Goal: Task Accomplishment & Management: Manage account settings

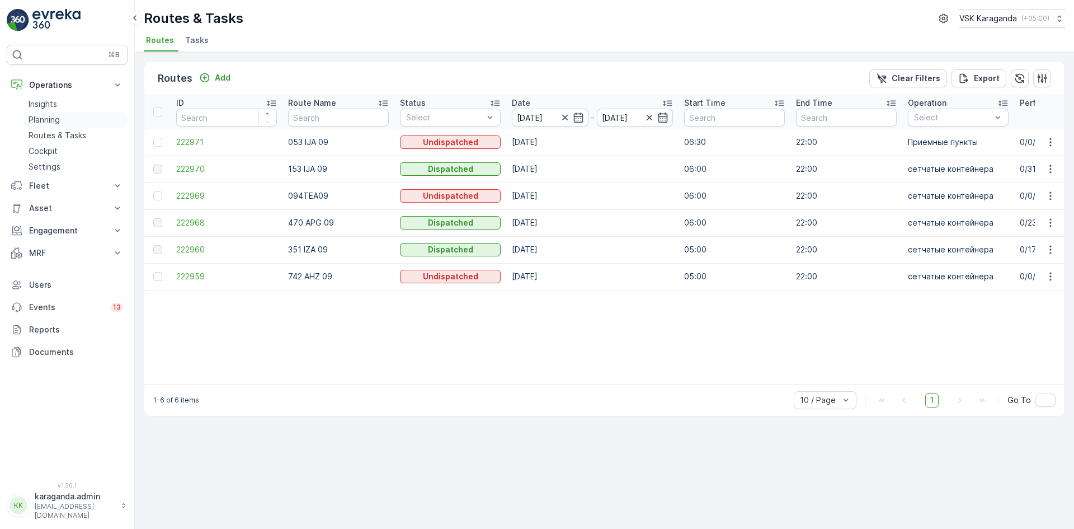
click at [49, 120] on p "Planning" at bounding box center [44, 119] width 31 height 11
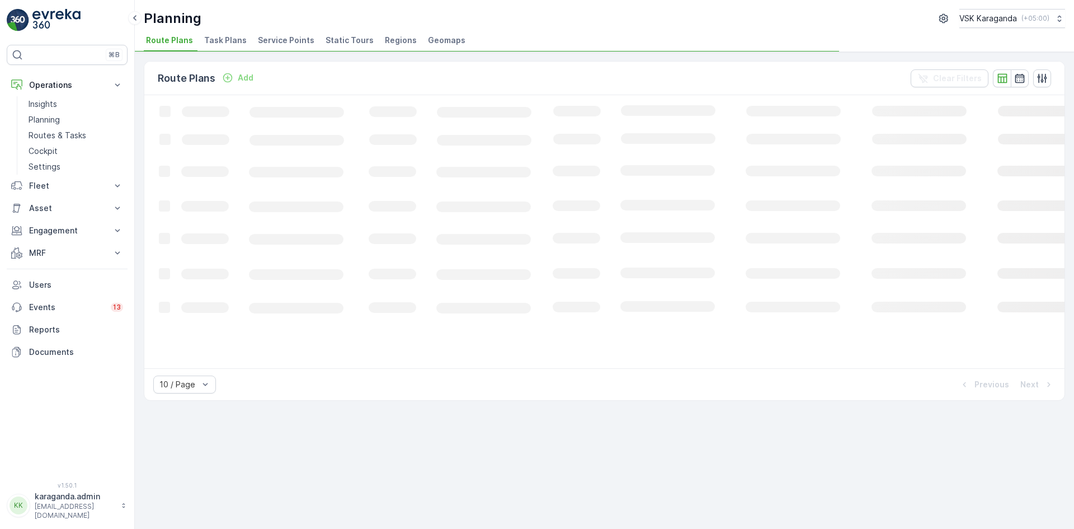
click at [289, 36] on span "Service Points" at bounding box center [286, 40] width 57 height 11
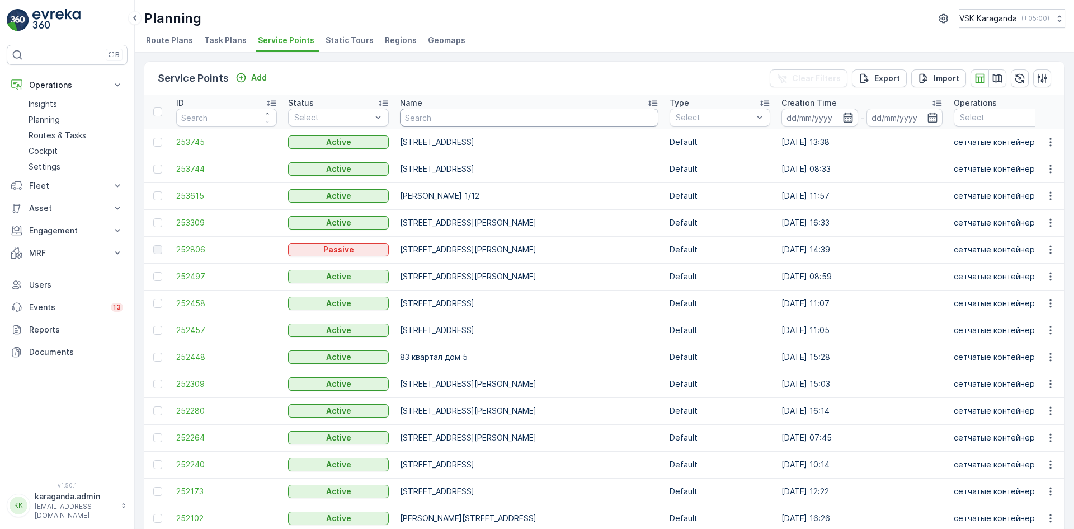
click at [458, 114] on input "text" at bounding box center [529, 118] width 258 height 18
type input "[PERSON_NAME][STREET_ADDRESS]"
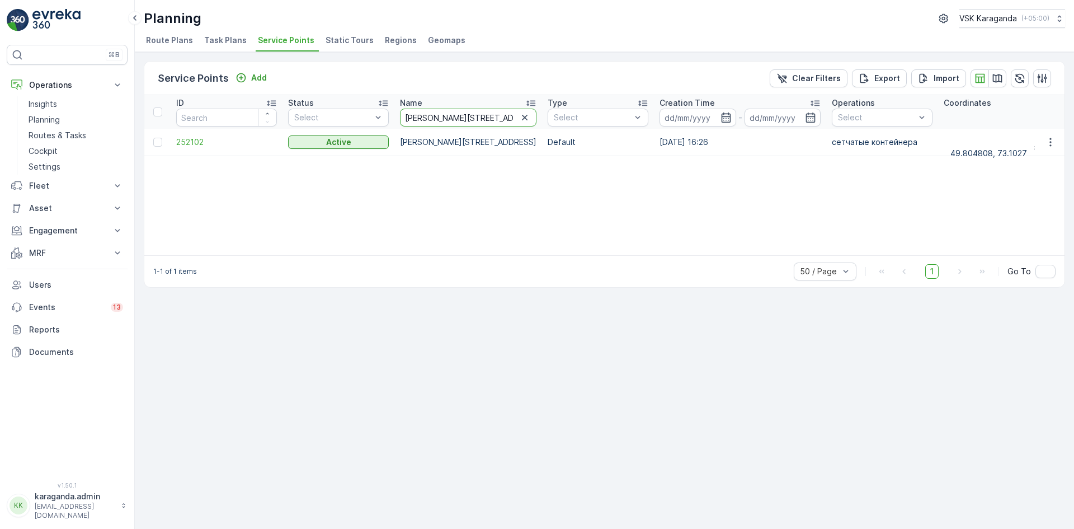
click at [461, 114] on input "[PERSON_NAME][STREET_ADDRESS]" at bounding box center [468, 118] width 137 height 18
type input "[PERSON_NAME][STREET_ADDRESS]"
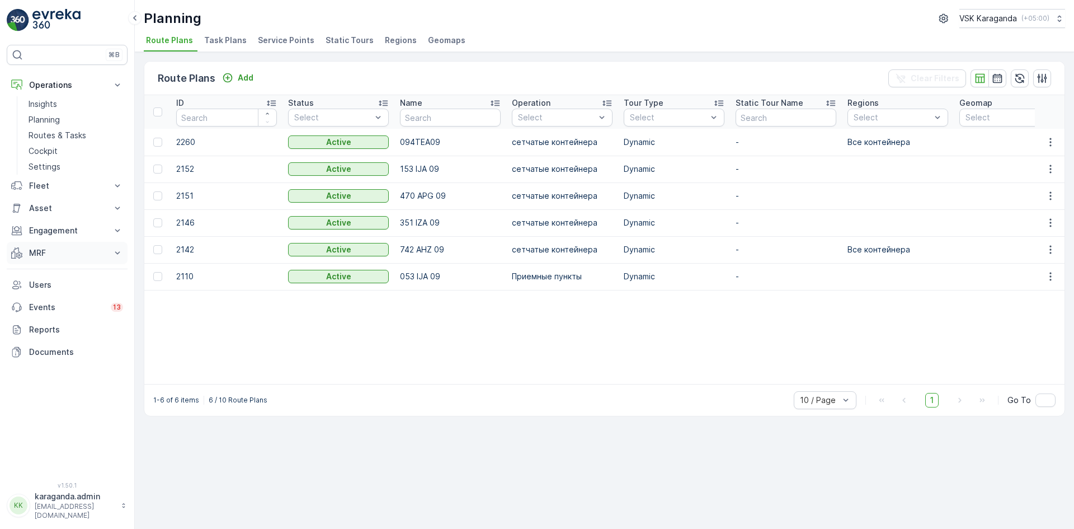
click at [39, 246] on button "MRF" at bounding box center [67, 253] width 121 height 22
click at [43, 266] on link "Входящий & Исходящий" at bounding box center [75, 272] width 103 height 16
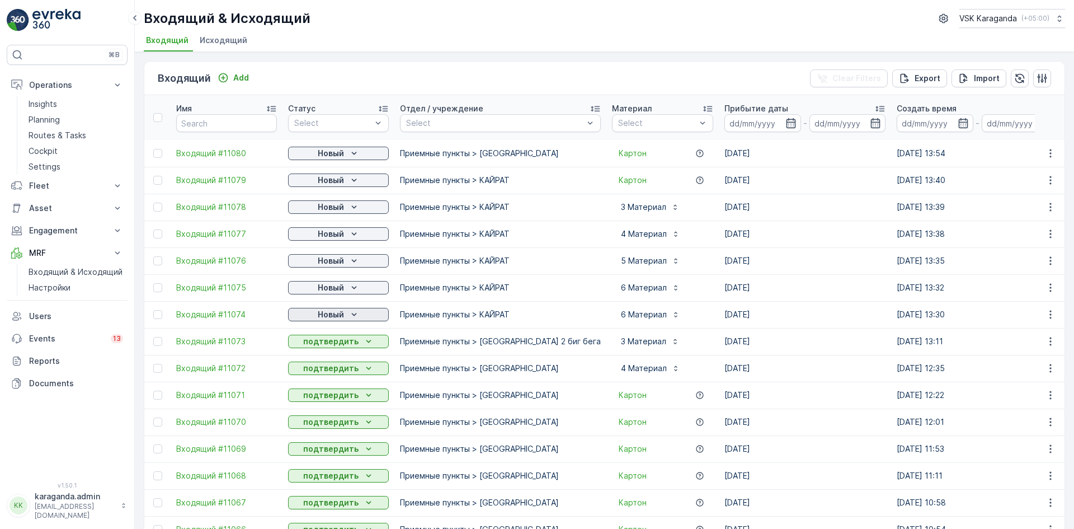
click at [352, 317] on icon "Новый" at bounding box center [354, 314] width 11 height 11
click at [332, 345] on span "подтвердить" at bounding box center [320, 346] width 51 height 11
click at [342, 286] on p "Новый" at bounding box center [331, 287] width 26 height 11
click at [334, 318] on span "подтвердить" at bounding box center [320, 319] width 51 height 11
click at [353, 256] on icon "Новый" at bounding box center [354, 260] width 11 height 11
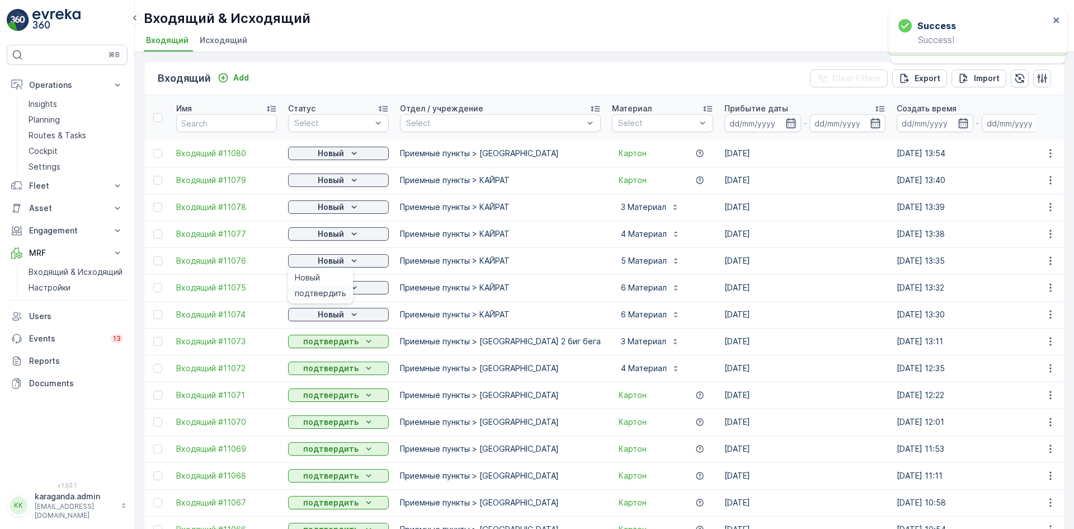
click at [335, 289] on span "подтвердить" at bounding box center [320, 293] width 51 height 11
click at [349, 234] on icon "Новый" at bounding box center [354, 233] width 11 height 11
click at [344, 203] on div "Новый" at bounding box center [339, 206] width 92 height 11
click at [335, 238] on span "подтвердить" at bounding box center [320, 239] width 51 height 11
click at [337, 210] on span "подтвердить" at bounding box center [320, 212] width 51 height 11
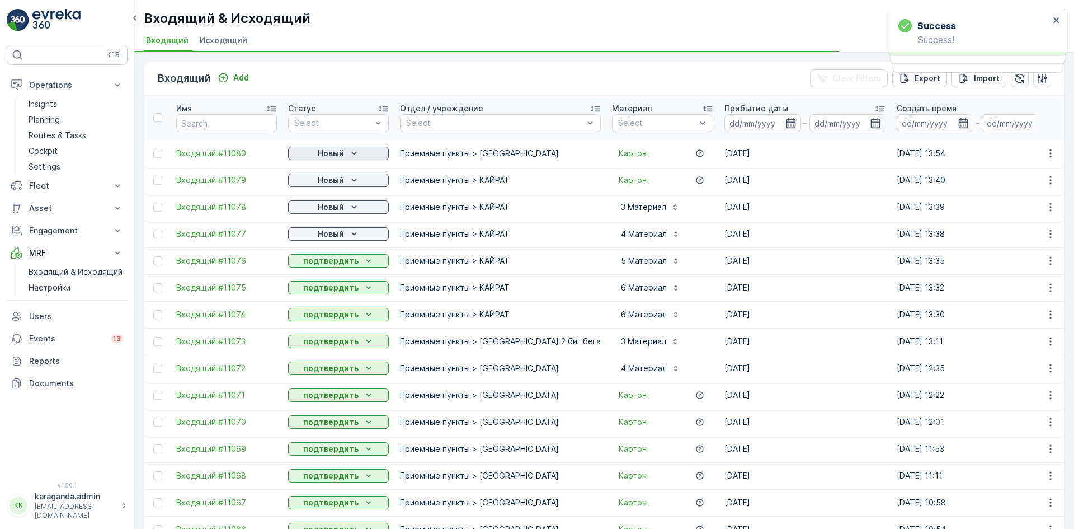
click at [345, 148] on div "Новый" at bounding box center [339, 153] width 92 height 11
click at [340, 189] on span "подтвердить" at bounding box center [320, 185] width 51 height 11
drag, startPoint x: 350, startPoint y: 233, endPoint x: 345, endPoint y: 236, distance: 6.5
click at [350, 233] on icon "Новый" at bounding box center [354, 233] width 11 height 11
click at [323, 259] on div "подтвердить" at bounding box center [320, 266] width 60 height 16
